Goal: Navigation & Orientation: Understand site structure

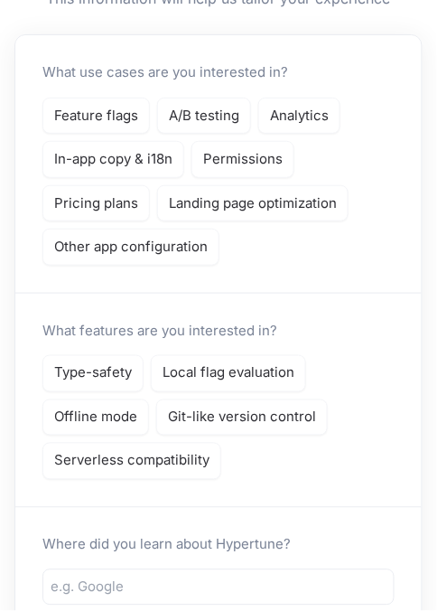
scroll to position [150, 0]
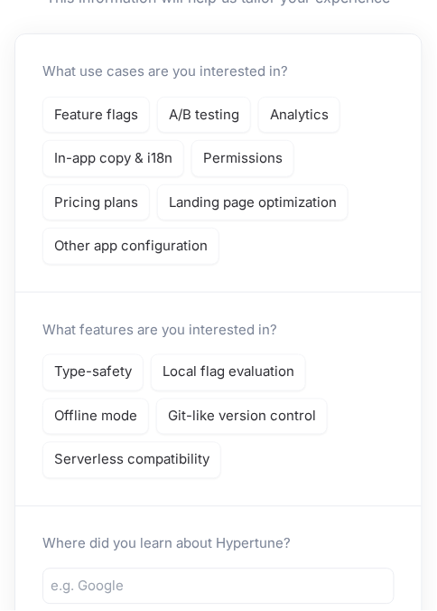
click at [61, 120] on p "Feature flags" at bounding box center [96, 115] width 84 height 21
click at [76, 162] on p "In-app copy & i18n" at bounding box center [113, 158] width 118 height 21
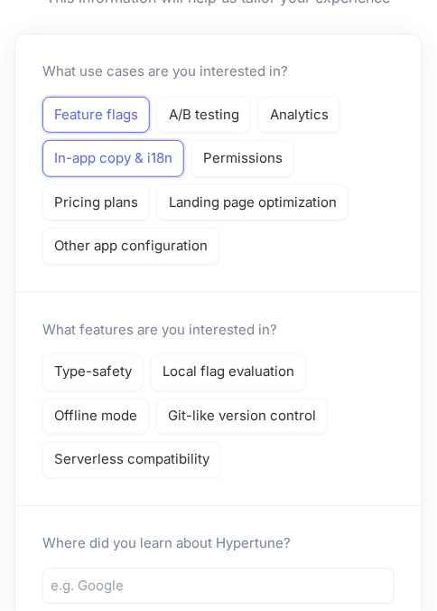
click at [272, 151] on p "Permissions" at bounding box center [243, 158] width 80 height 21
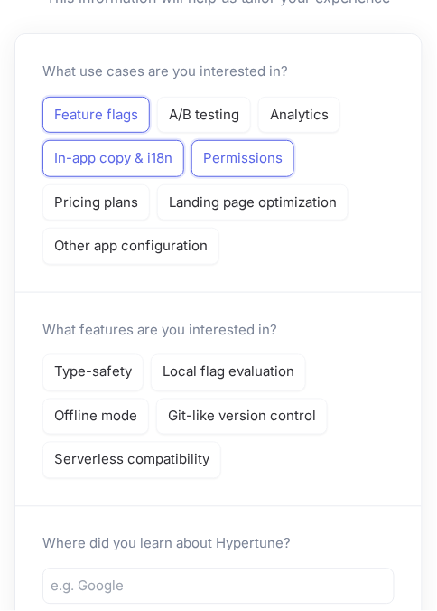
click at [71, 249] on p "Other app configuration" at bounding box center [131, 246] width 154 height 21
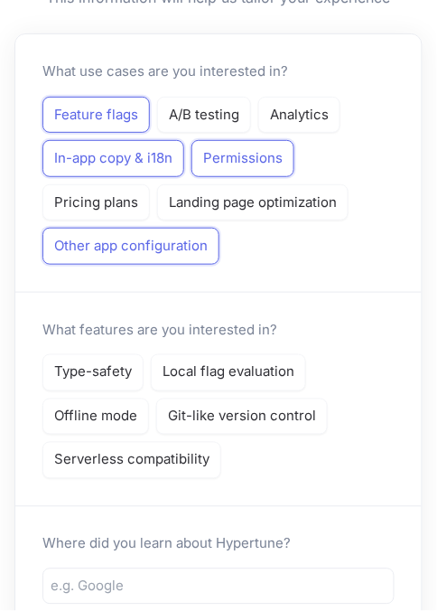
click at [79, 456] on p "Serverless compatibility" at bounding box center [131, 460] width 155 height 21
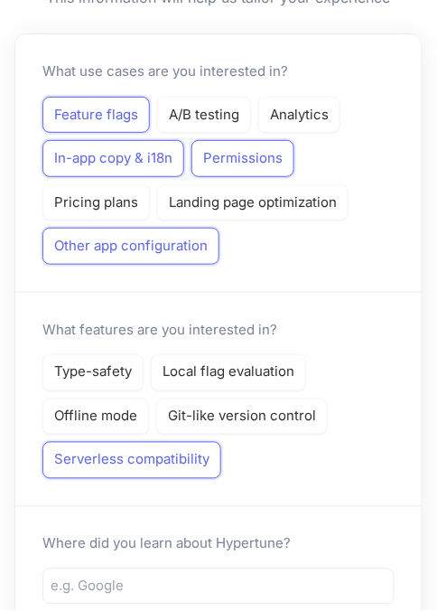
click at [287, 407] on p "Git-like version control" at bounding box center [242, 417] width 148 height 21
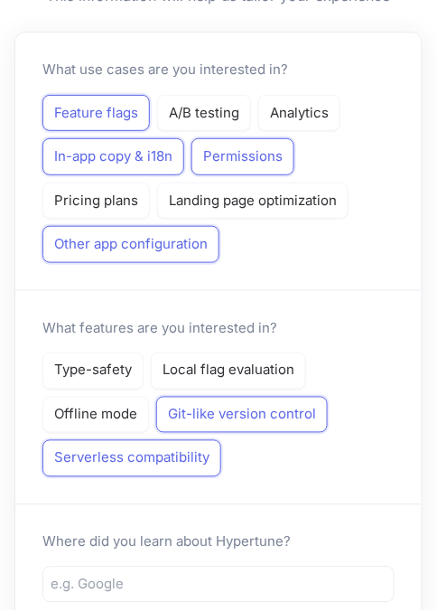
scroll to position [216, 0]
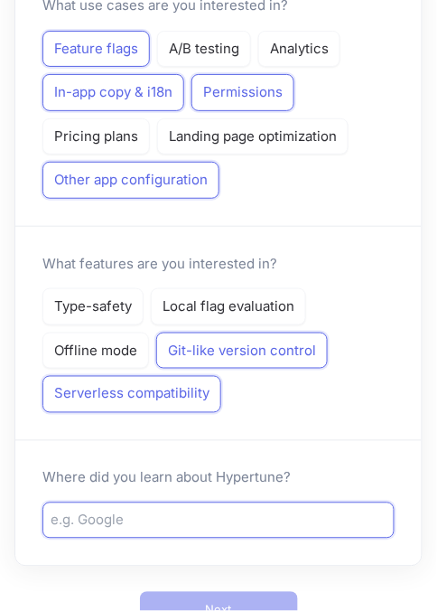
click at [98, 512] on input "text" at bounding box center [219, 521] width 336 height 21
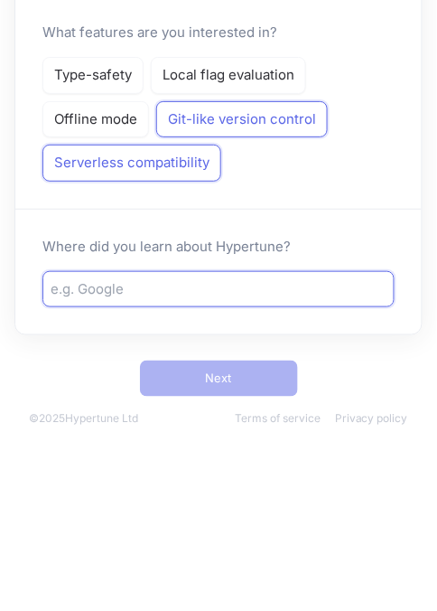
scroll to position [286, 0]
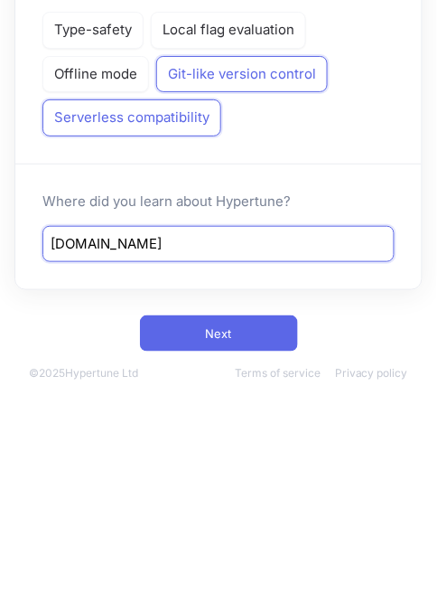
type input "google.com"
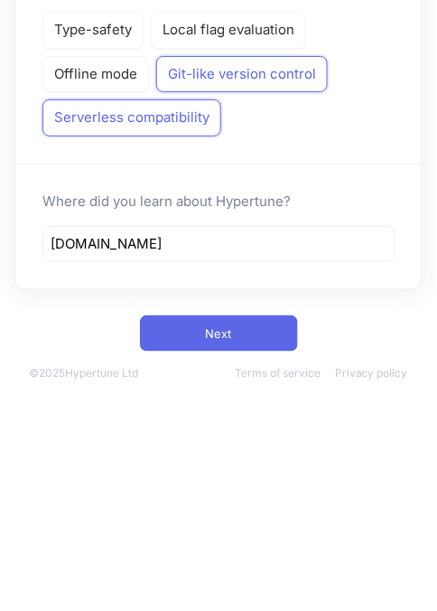
click at [172, 537] on button "Next" at bounding box center [219, 540] width 158 height 36
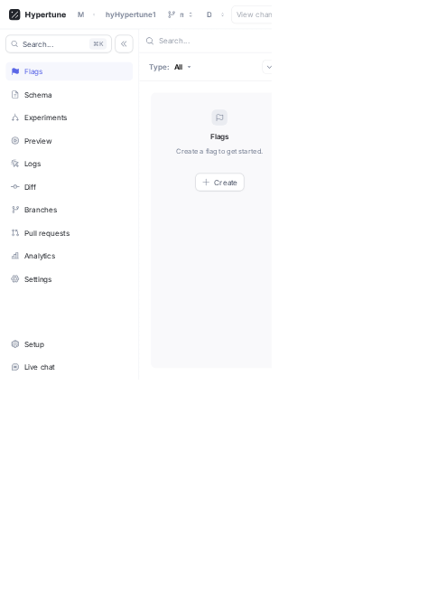
click at [436, 280] on html "My Team hyHypertune1 main Draft View changes Reset Save Search... K Flags Schem…" at bounding box center [218, 305] width 437 height 611
click at [53, 158] on div "Schema" at bounding box center [111, 151] width 205 height 31
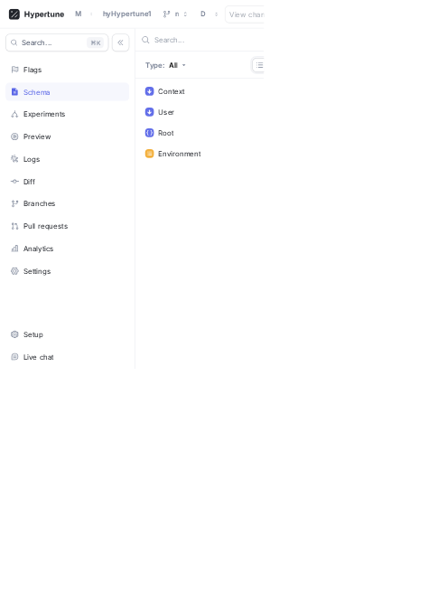
click at [47, 201] on div "Experiments" at bounding box center [111, 188] width 205 height 31
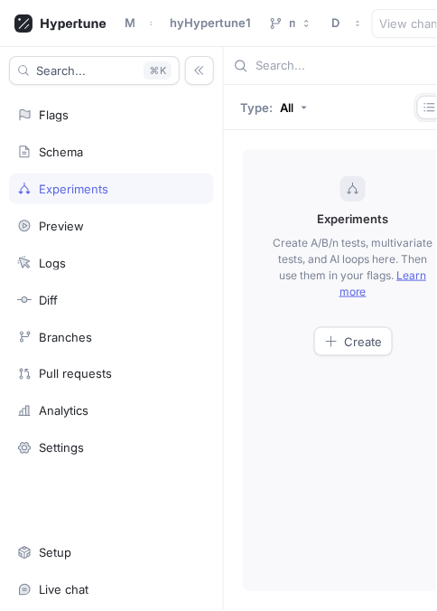
click at [357, 351] on button "Create" at bounding box center [353, 341] width 79 height 29
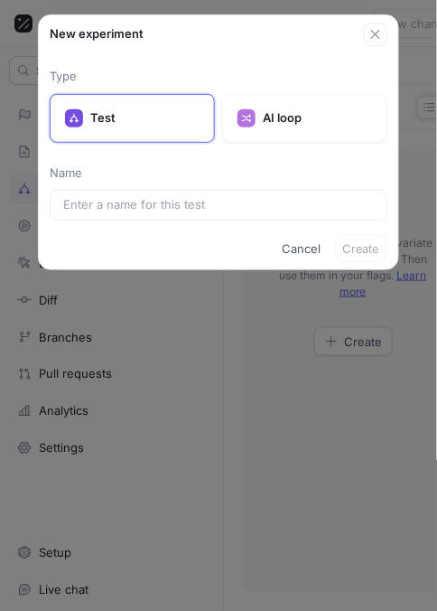
click at [335, 122] on p "AI loop" at bounding box center [317, 118] width 109 height 18
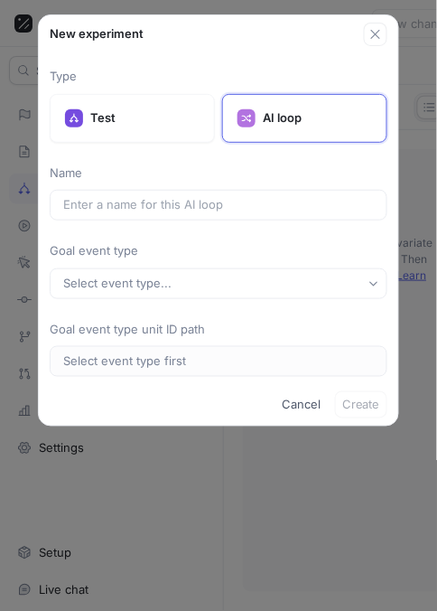
click at [305, 278] on button "Select event type..." at bounding box center [219, 283] width 338 height 31
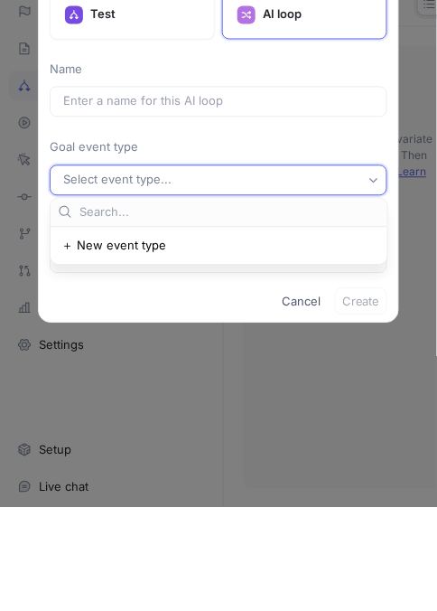
click at [310, 347] on div "＋ New event type" at bounding box center [214, 349] width 306 height 15
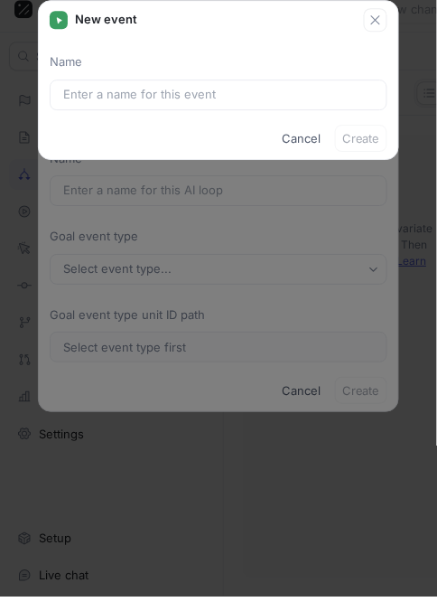
click at [304, 273] on div "New event Name Cancel Create" at bounding box center [218, 305] width 437 height 611
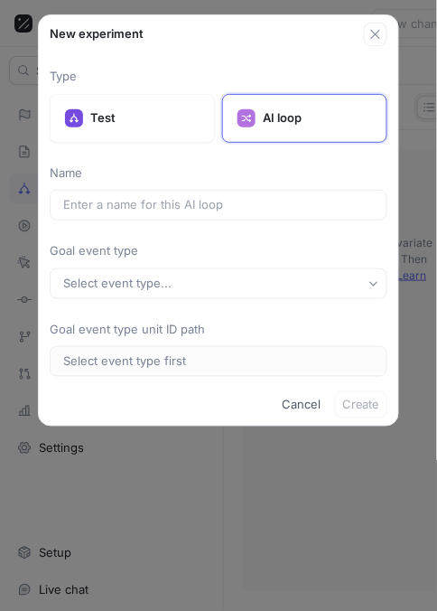
click at [80, 279] on div "Select event type..." at bounding box center [117, 283] width 108 height 15
click at [379, 38] on icon "button" at bounding box center [376, 34] width 14 height 14
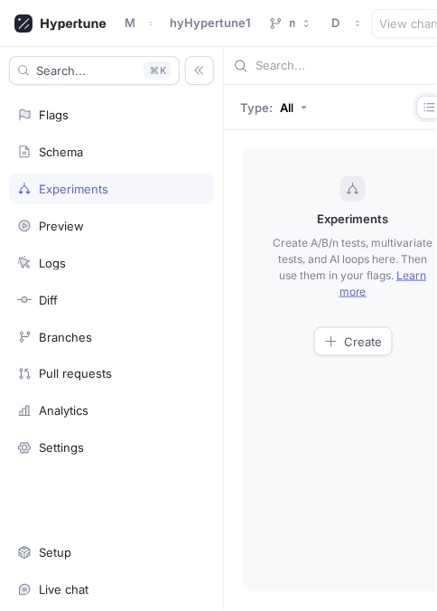
click at [62, 331] on div "Branches" at bounding box center [65, 337] width 53 height 14
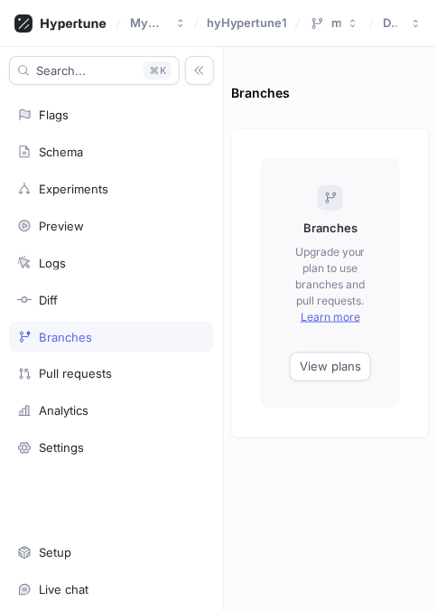
click at [40, 404] on div "Analytics" at bounding box center [64, 411] width 50 height 14
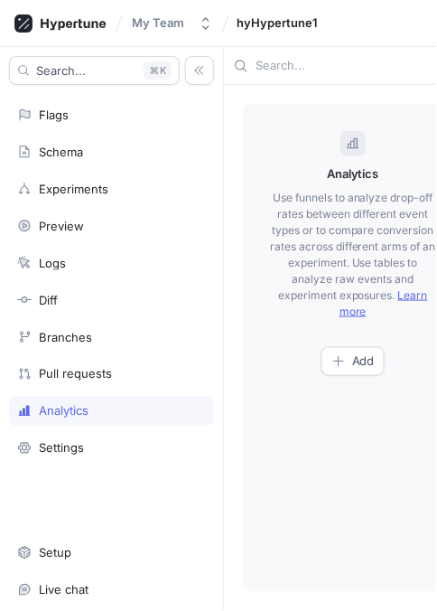
click at [356, 373] on button "Add" at bounding box center [353, 361] width 63 height 29
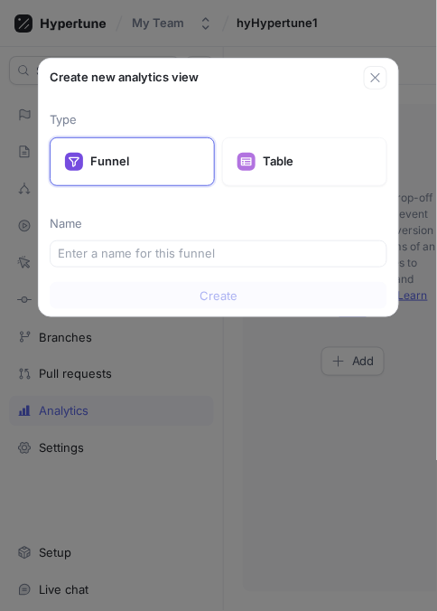
click at [317, 155] on p "Table" at bounding box center [317, 162] width 109 height 18
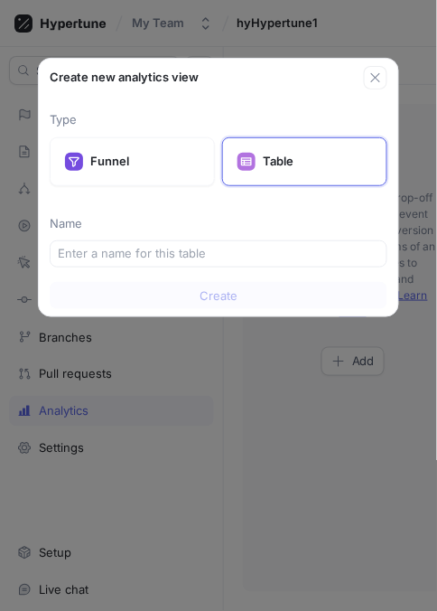
click at [376, 78] on icon "button" at bounding box center [375, 77] width 9 height 9
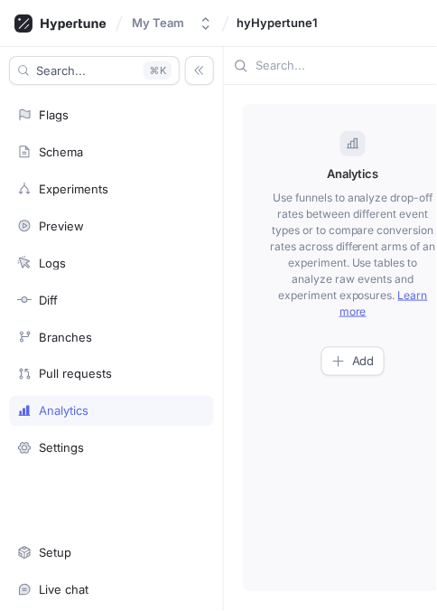
click at [42, 546] on div "Setup" at bounding box center [55, 553] width 33 height 14
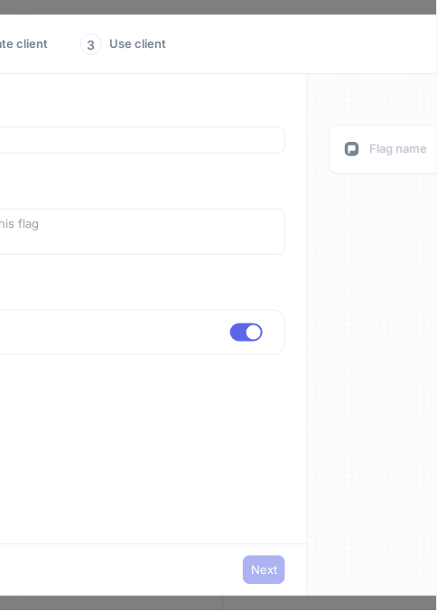
type textarea "x"
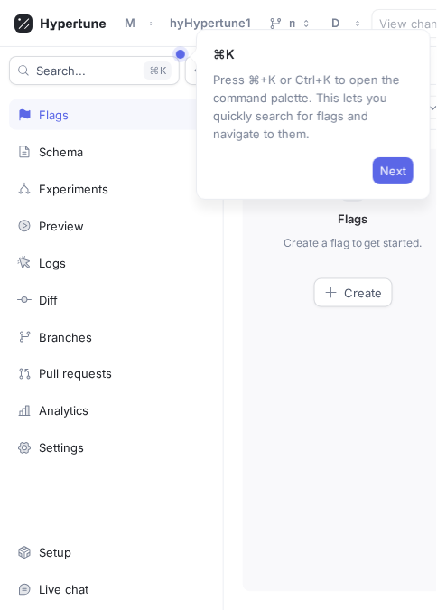
click at [397, 167] on span "Next" at bounding box center [393, 170] width 26 height 11
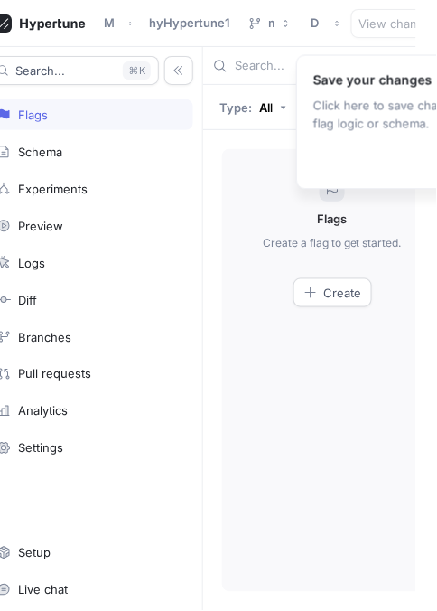
scroll to position [0, 114]
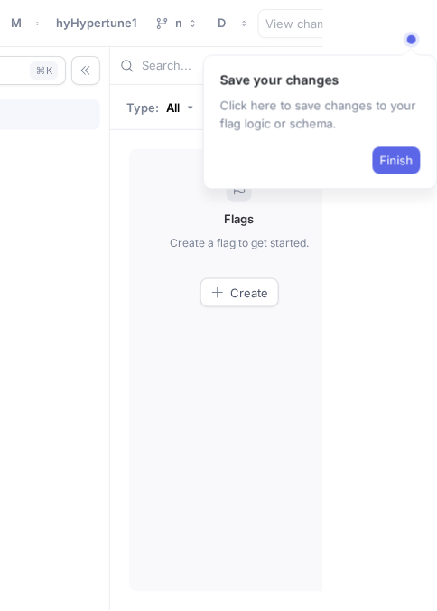
click at [397, 164] on span "Finish" at bounding box center [396, 160] width 33 height 11
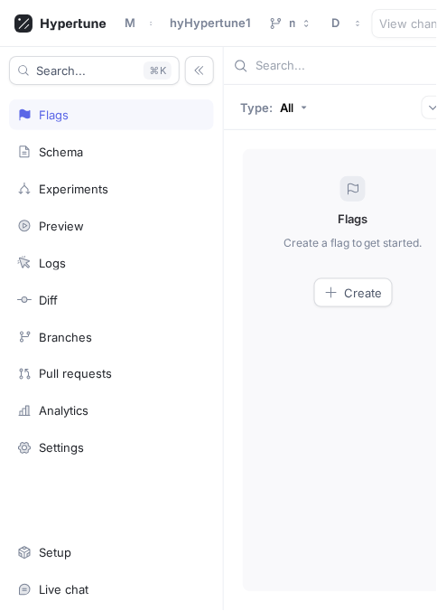
scroll to position [0, 0]
click at [352, 24] on button "Draft" at bounding box center [346, 23] width 43 height 30
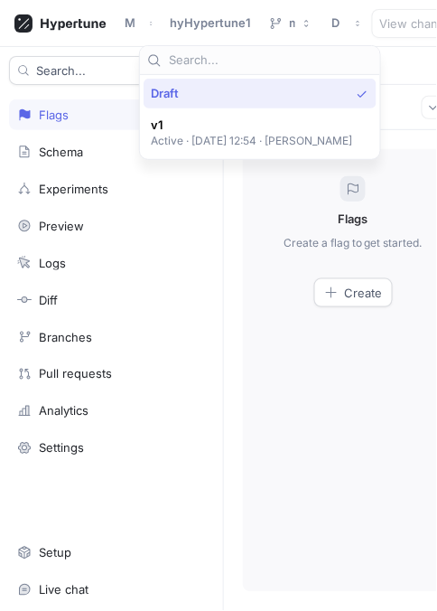
scroll to position [40, 0]
click at [348, 133] on p "Active ‧ [DATE] 12:54 ‧ [PERSON_NAME]" at bounding box center [252, 140] width 202 height 15
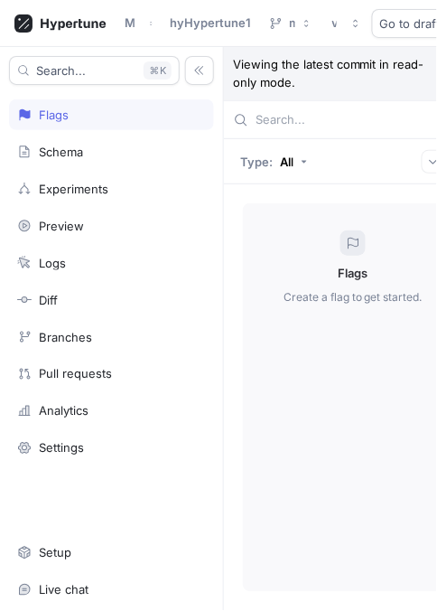
click at [410, 26] on span "Go to draft" at bounding box center [410, 23] width 61 height 11
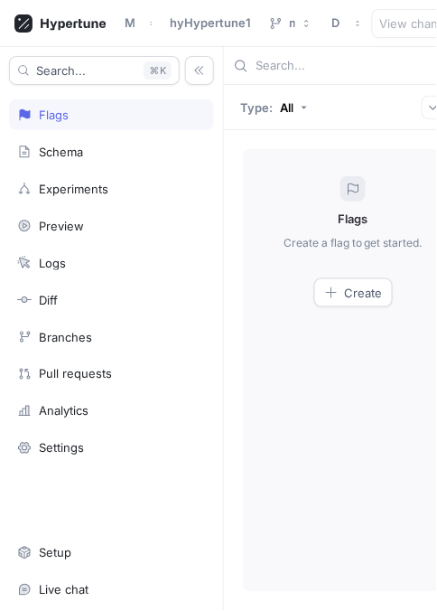
click at [48, 227] on div "Preview" at bounding box center [61, 226] width 45 height 14
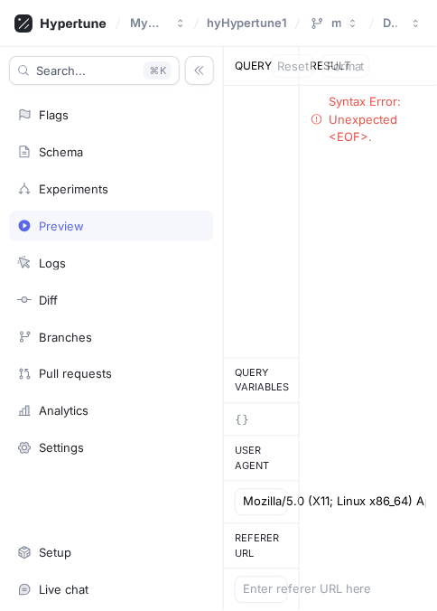
click at [42, 265] on div "Logs" at bounding box center [52, 263] width 27 height 14
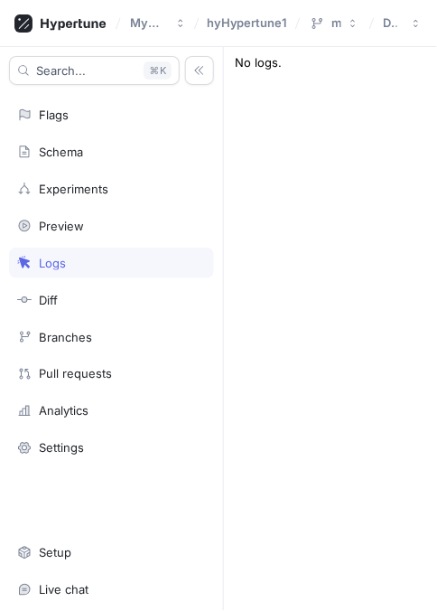
click at [36, 299] on div "Diff" at bounding box center [111, 300] width 189 height 14
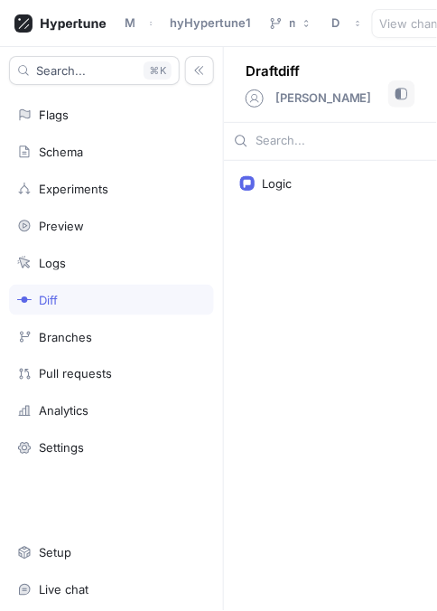
click at [343, 184] on div "Logic" at bounding box center [353, 183] width 226 height 14
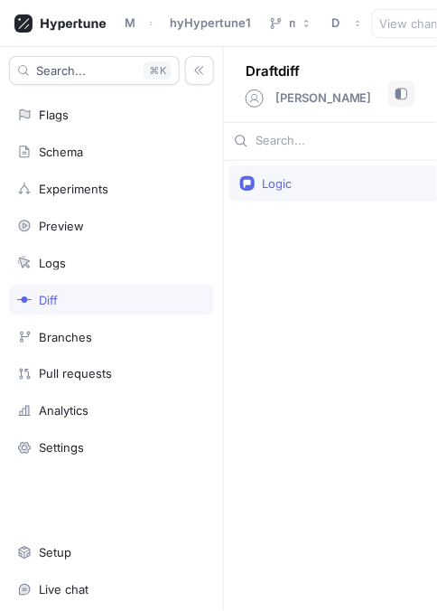
click at [375, 192] on div "Logic" at bounding box center [353, 183] width 249 height 36
click at [398, 100] on button "button" at bounding box center [402, 93] width 27 height 27
click at [397, 99] on button "button" at bounding box center [402, 93] width 27 height 27
click at [372, 177] on div "Logic" at bounding box center [353, 183] width 226 height 14
click at [308, 197] on div "Logic" at bounding box center [353, 183] width 249 height 36
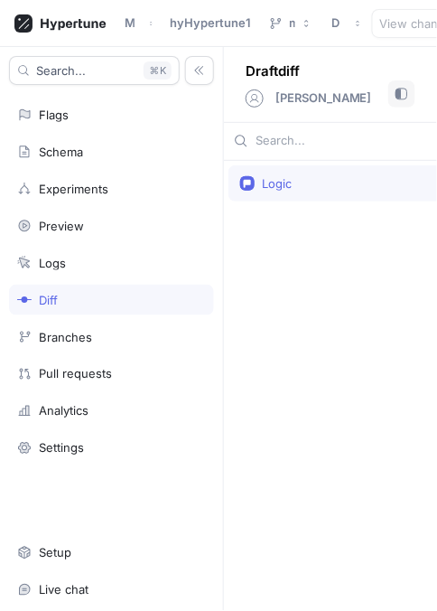
click at [305, 190] on div "Logic" at bounding box center [353, 183] width 249 height 36
click at [39, 367] on div "Pull requests" at bounding box center [75, 374] width 73 height 14
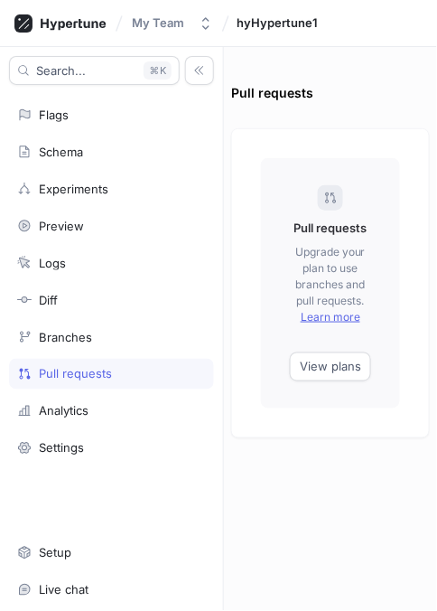
click at [349, 370] on span "View plans" at bounding box center [330, 366] width 61 height 11
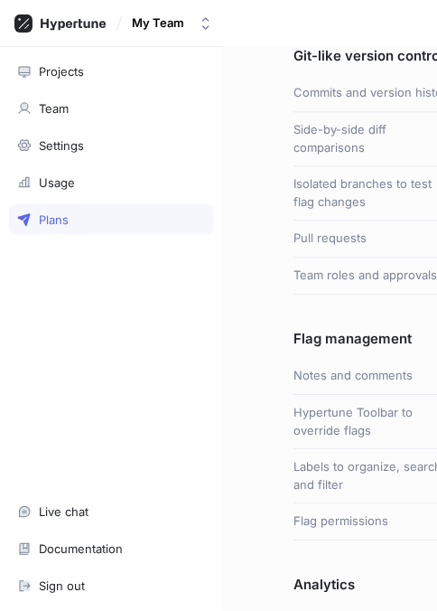
scroll to position [353, 30]
click at [401, 112] on div "Commits and version history" at bounding box center [375, 93] width 162 height 37
click at [39, 182] on div "Usage" at bounding box center [57, 182] width 36 height 14
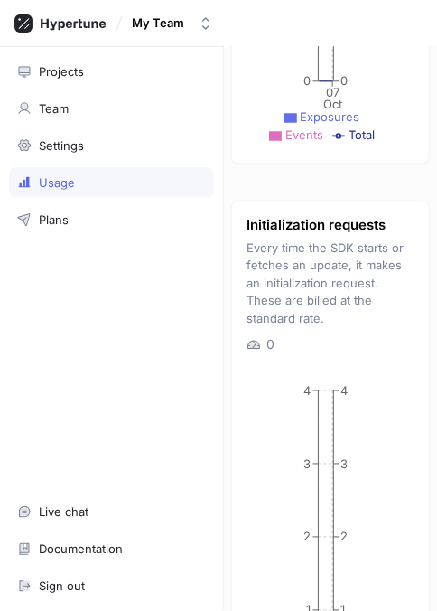
scroll to position [1064, 0]
click at [347, 120] on span "Exposures" at bounding box center [331, 116] width 60 height 14
click at [377, 132] on ul "Exposures Events Total" at bounding box center [327, 125] width 124 height 35
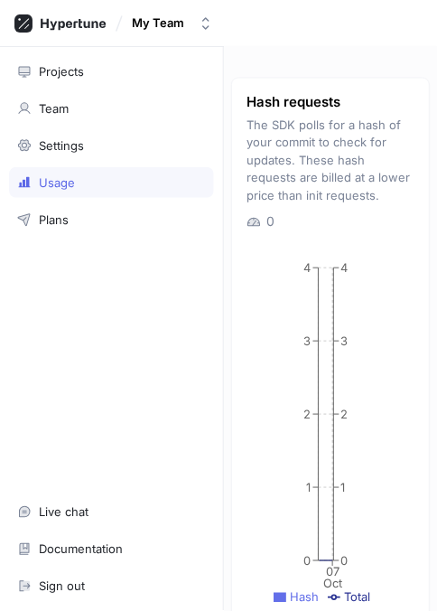
scroll to position [1803, 0]
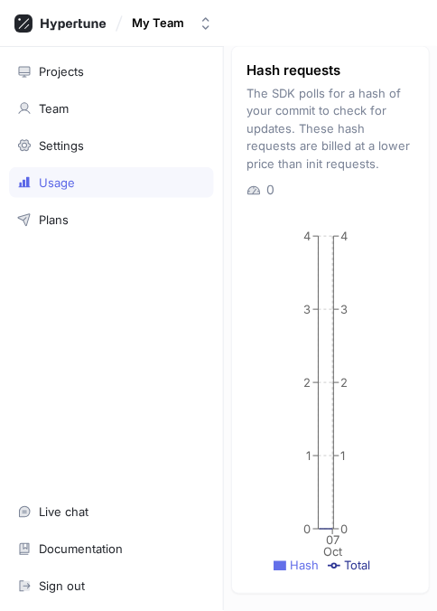
click at [40, 144] on div "Settings" at bounding box center [61, 145] width 45 height 14
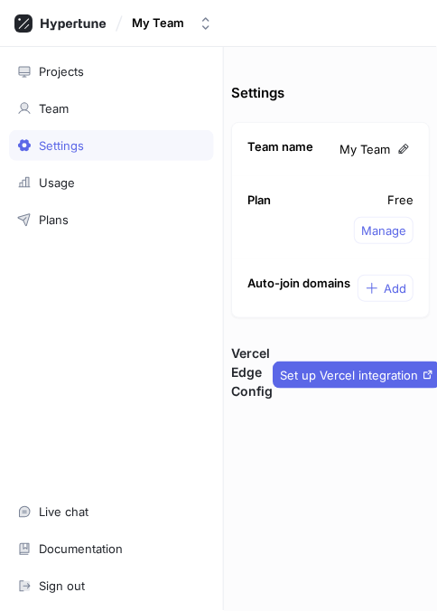
click at [376, 374] on span "Set up Vercel integration" at bounding box center [349, 375] width 138 height 11
